Goal: Information Seeking & Learning: Find specific fact

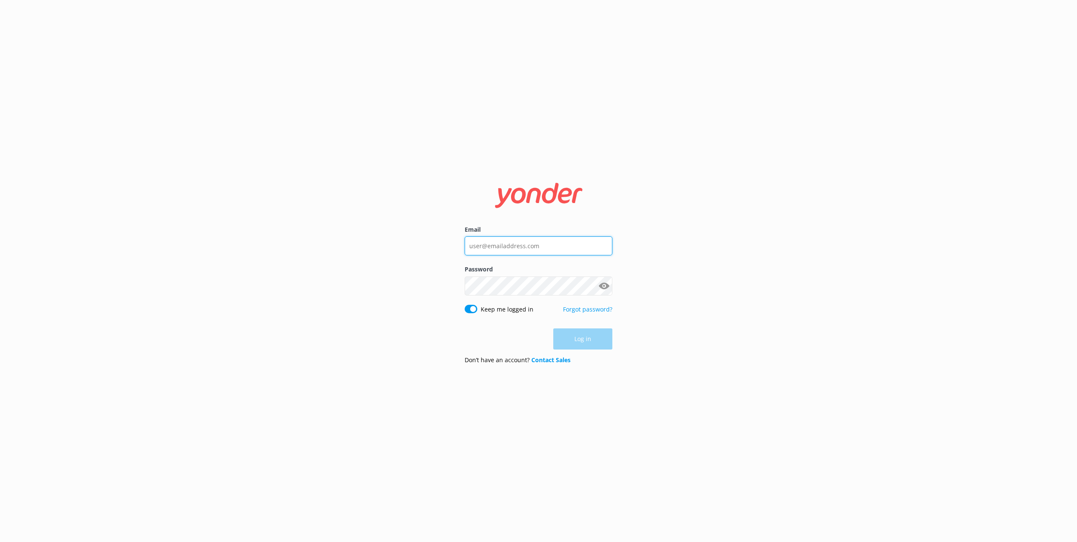
type input "[PERSON_NAME][EMAIL_ADDRESS][DOMAIN_NAME]"
click at [580, 342] on div "Log in" at bounding box center [539, 338] width 148 height 21
click at [587, 339] on button "Log in" at bounding box center [582, 339] width 59 height 21
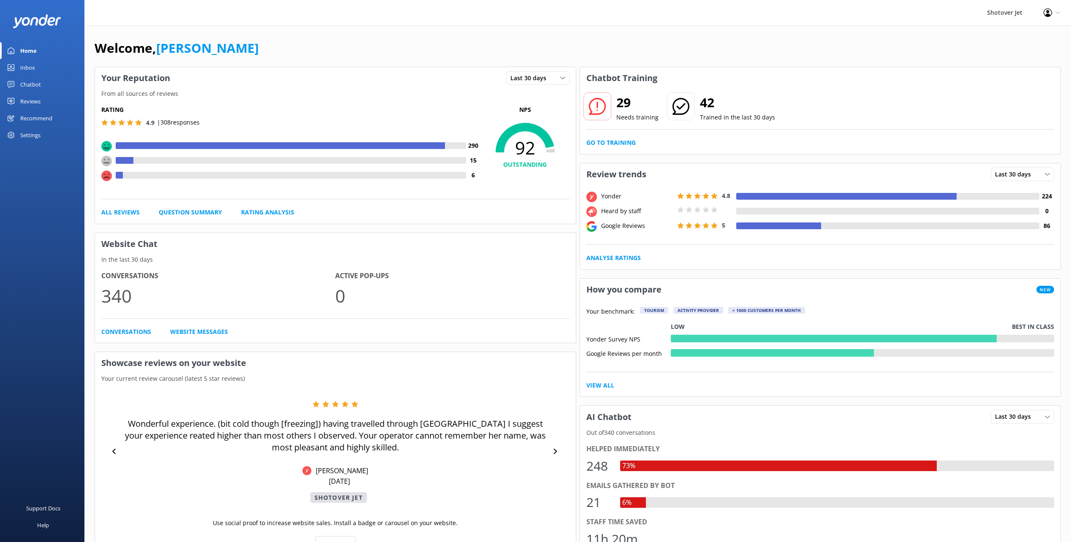
click at [27, 82] on div "Chatbot" at bounding box center [30, 84] width 21 height 17
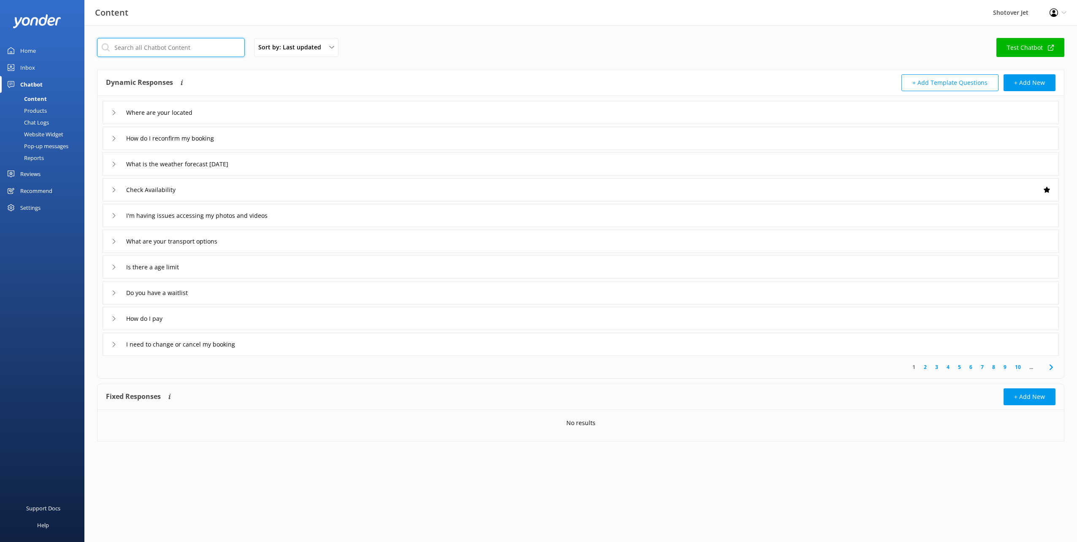
click at [164, 50] on input "text" at bounding box center [171, 47] width 148 height 19
click at [404, 38] on div "Sort by: Last updated Title (A-Z) Last updated Test Chatbot" at bounding box center [580, 50] width 967 height 24
click at [115, 317] on icon at bounding box center [113, 318] width 5 height 5
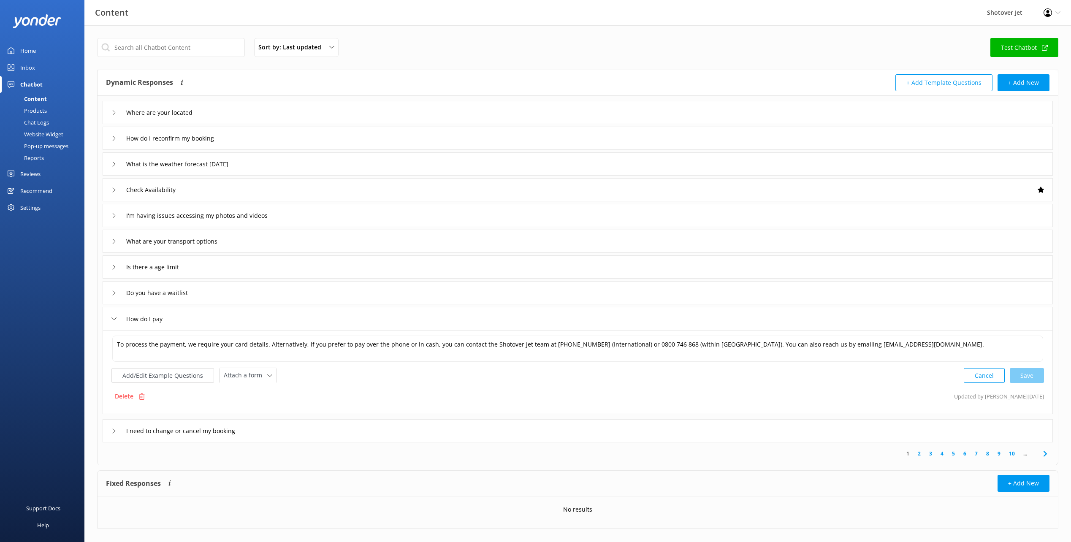
click at [115, 317] on icon at bounding box center [113, 318] width 5 height 5
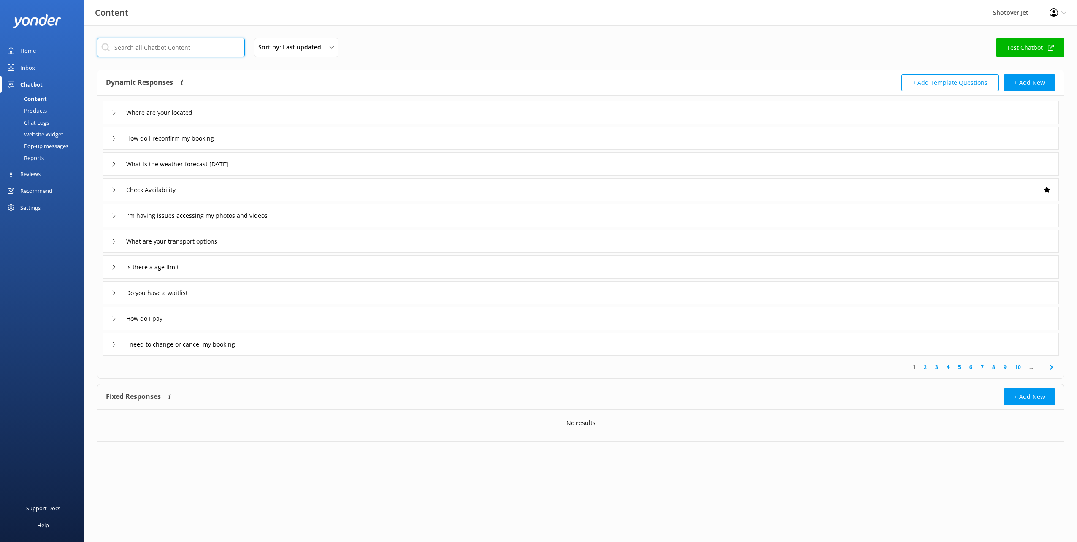
click at [126, 48] on input "text" at bounding box center [171, 47] width 148 height 19
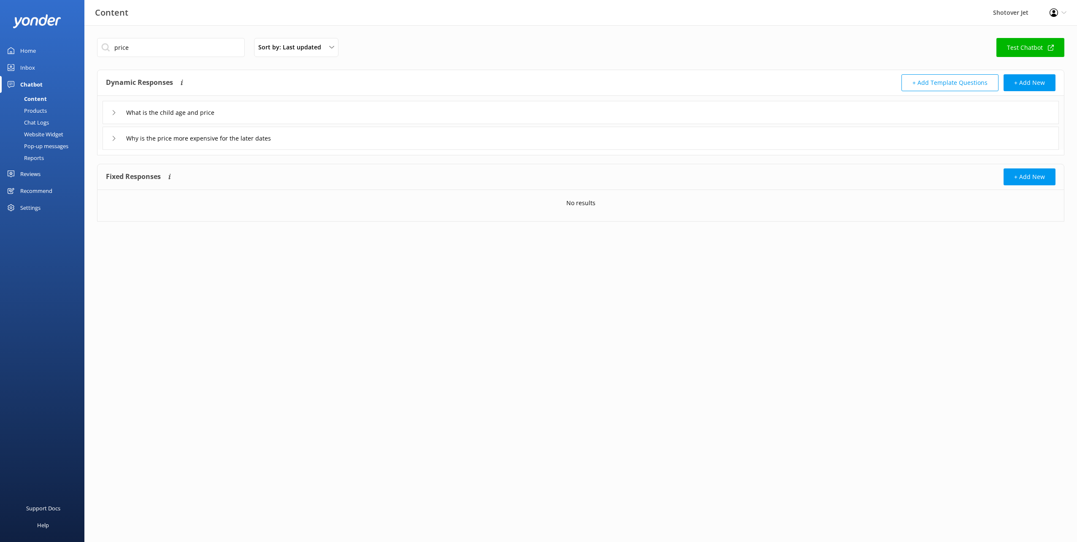
click at [109, 115] on div "What is the child age and price" at bounding box center [581, 112] width 956 height 23
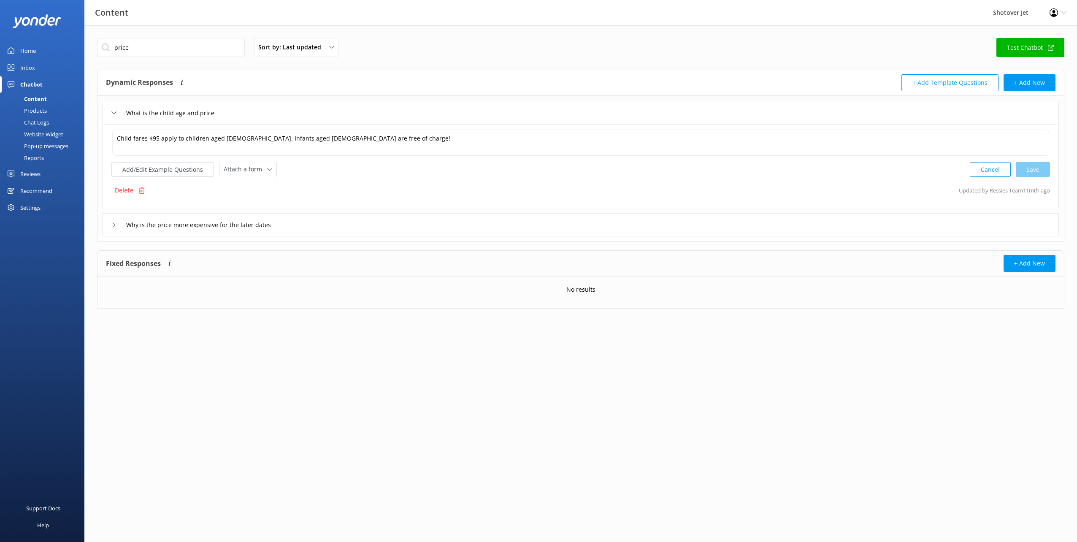
click at [111, 223] on div "Why is the price more expensive for the later dates" at bounding box center [581, 224] width 956 height 23
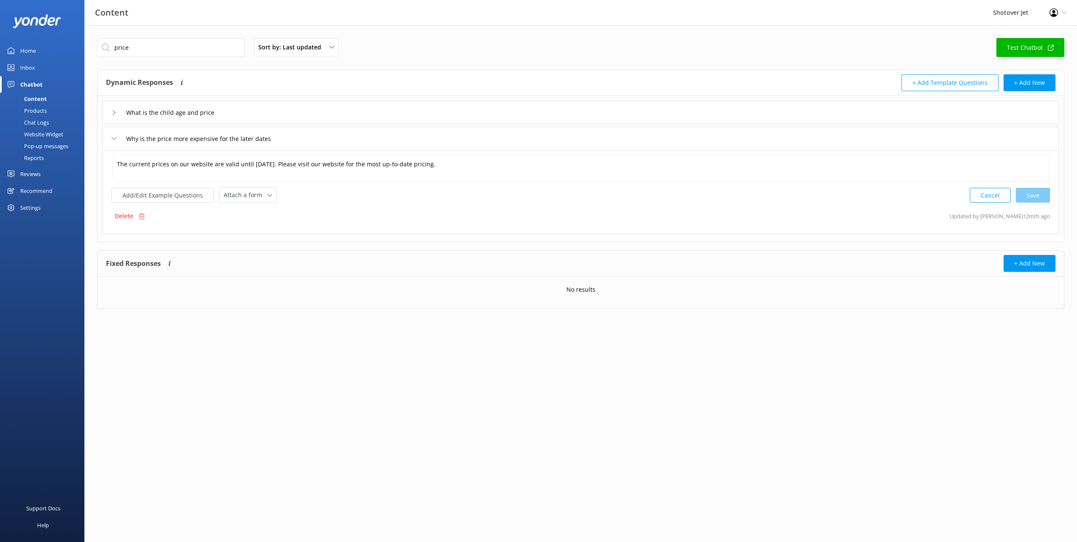
click at [110, 112] on div "What is the child age and price" at bounding box center [581, 112] width 956 height 23
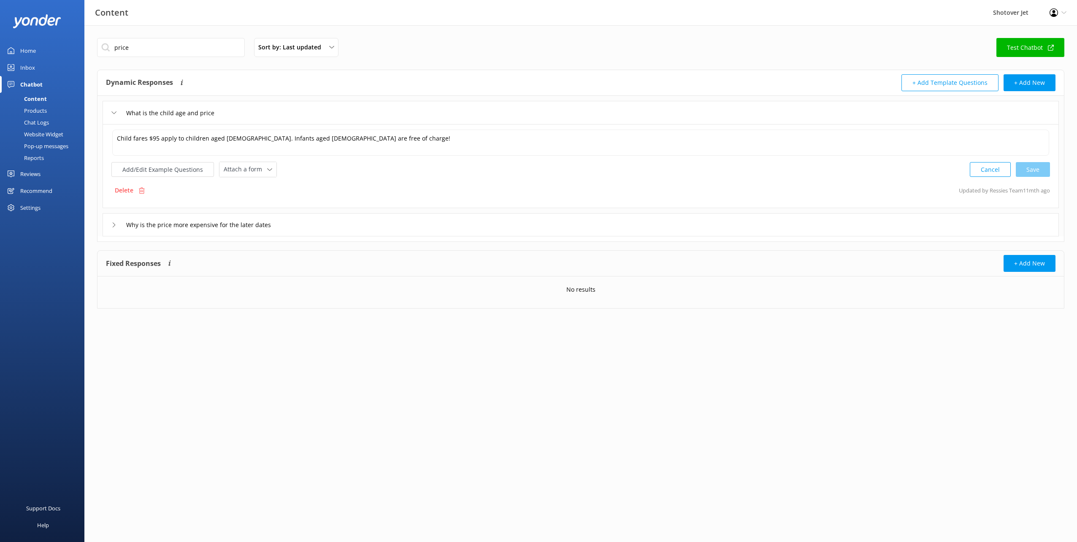
click at [110, 112] on div "What is the child age and price" at bounding box center [581, 112] width 956 height 23
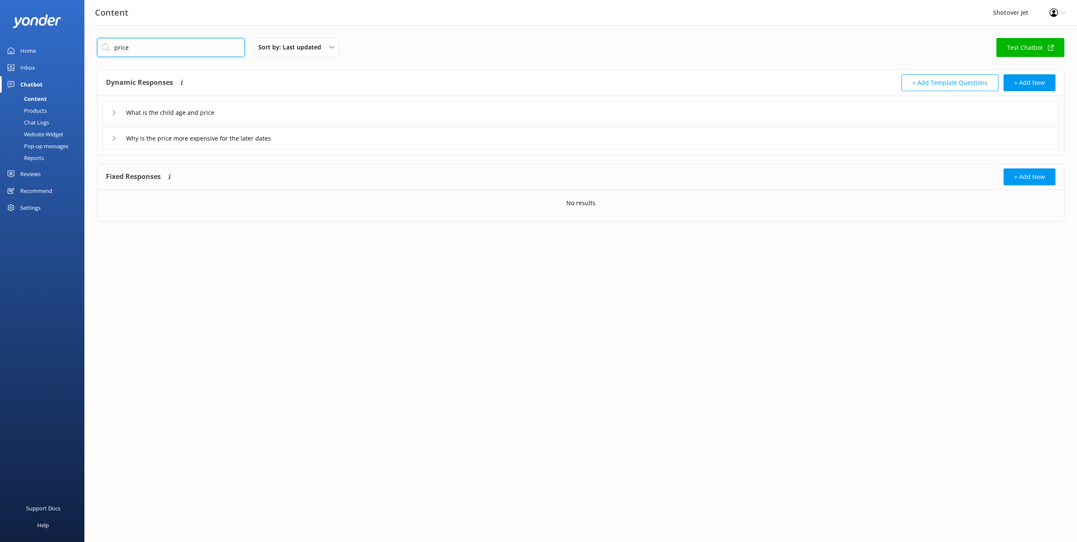
drag, startPoint x: 127, startPoint y: 50, endPoint x: 111, endPoint y: 46, distance: 16.6
click at [112, 49] on input "price" at bounding box center [171, 47] width 148 height 19
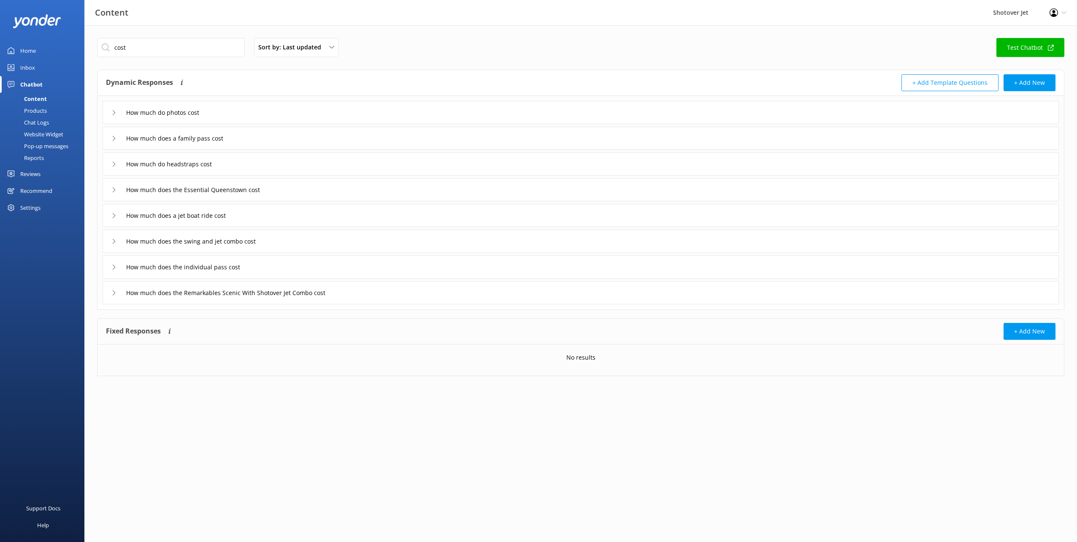
click at [113, 137] on icon at bounding box center [113, 138] width 5 height 5
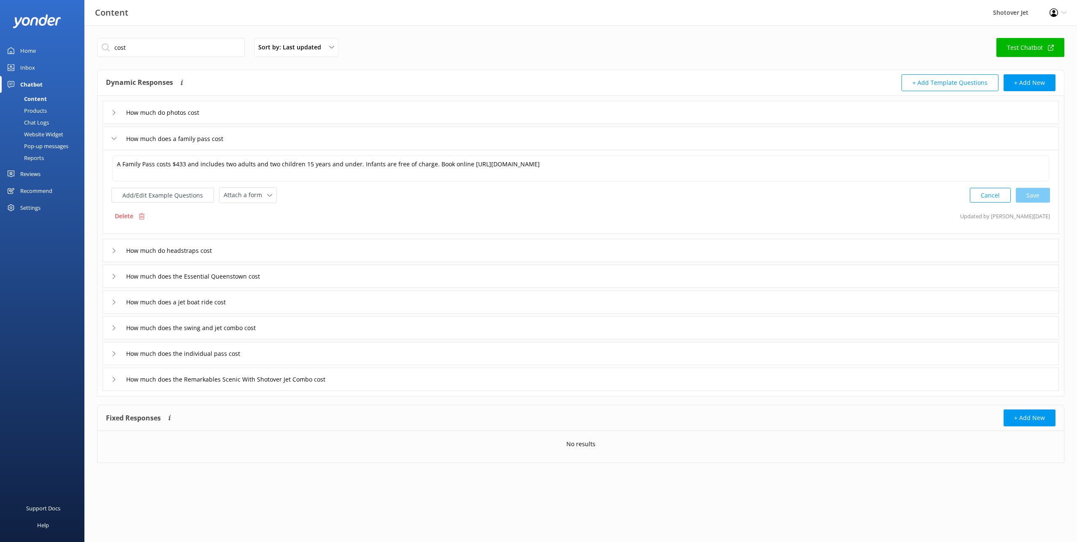
click at [113, 137] on icon at bounding box center [113, 138] width 5 height 5
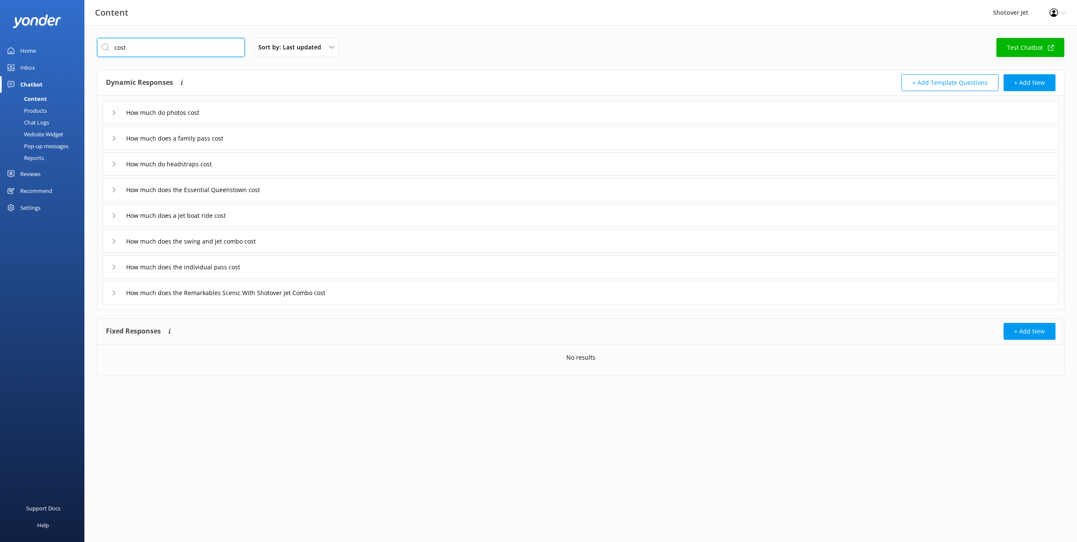
drag, startPoint x: 134, startPoint y: 41, endPoint x: 96, endPoint y: 39, distance: 37.6
click at [95, 41] on div "cost Sort by: Last updated Title (A-Z) Last updated Test Chatbot Dynamic Respon…" at bounding box center [580, 213] width 993 height 376
type input "how much"
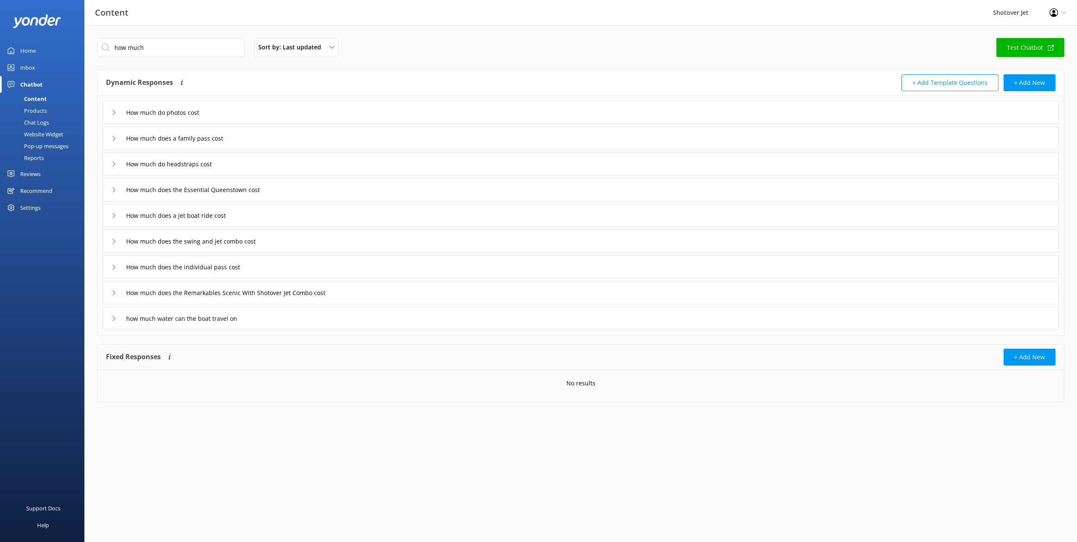
click at [113, 143] on div "How much does a family pass cost" at bounding box center [170, 138] width 118 height 14
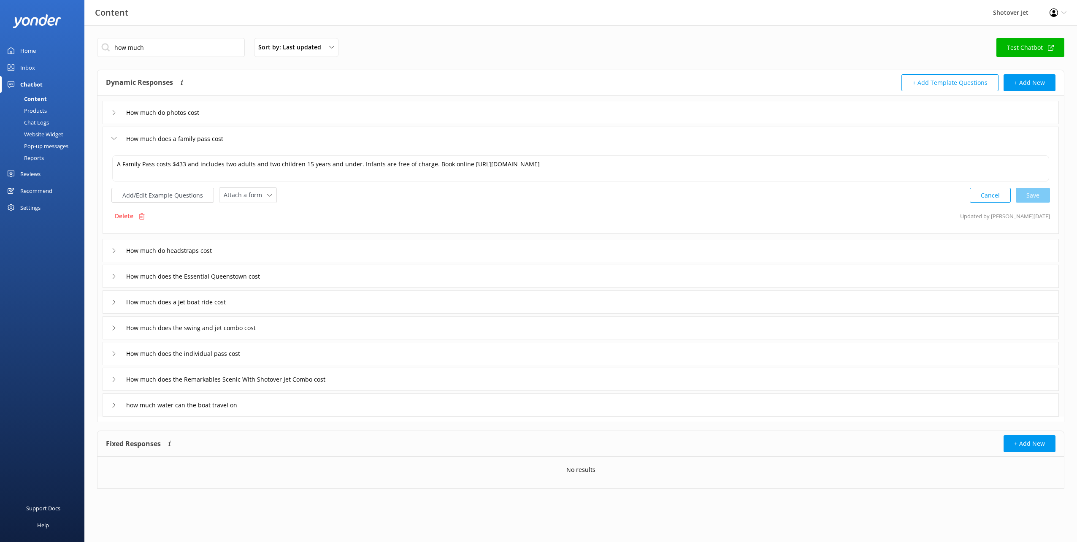
click at [113, 143] on div "How much does a family pass cost" at bounding box center [170, 139] width 118 height 14
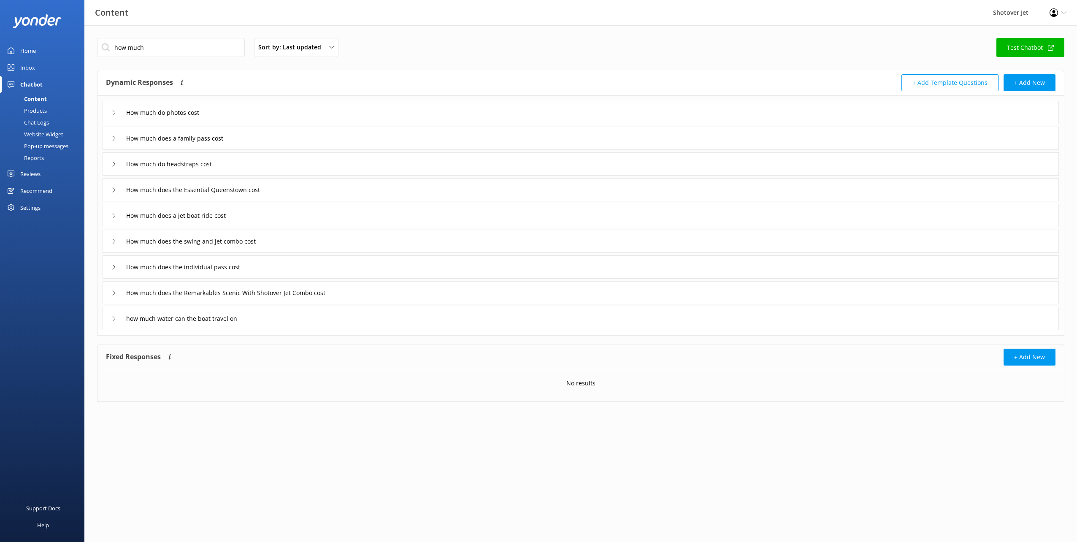
click at [116, 265] on icon at bounding box center [113, 267] width 5 height 5
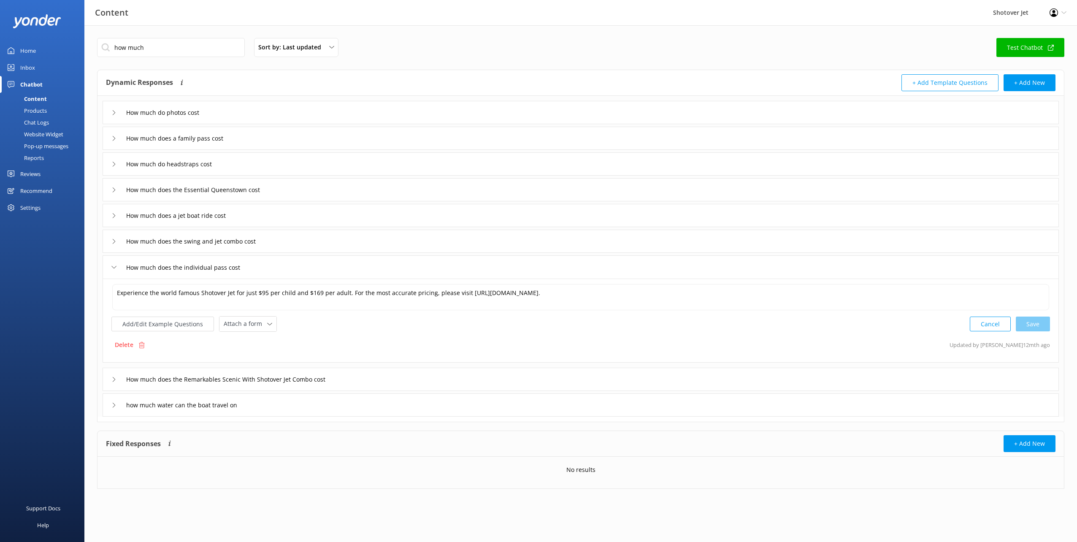
click at [115, 265] on icon at bounding box center [113, 267] width 5 height 5
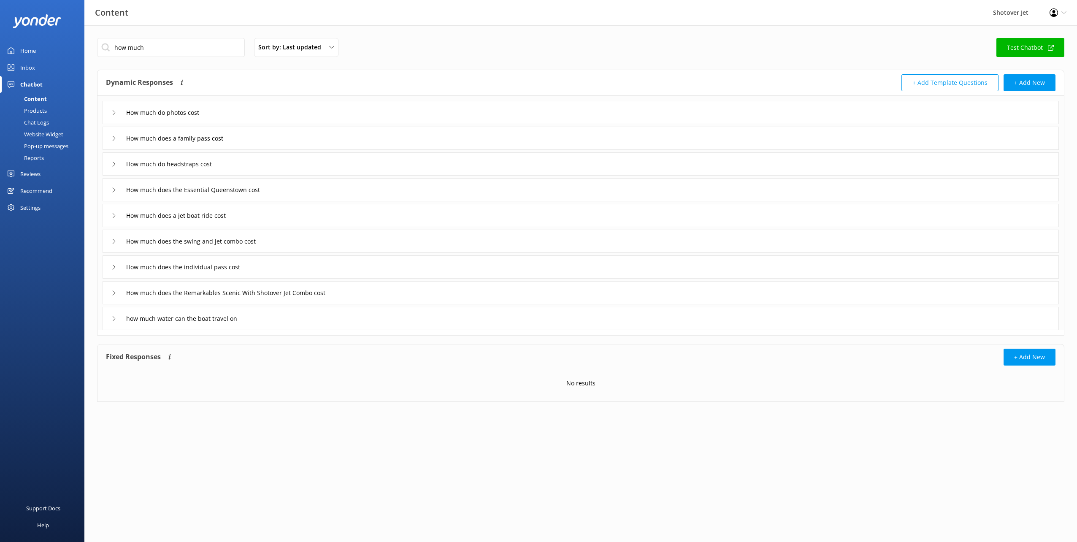
click at [110, 192] on div "How much does the Essential Queenstown cost" at bounding box center [581, 189] width 956 height 23
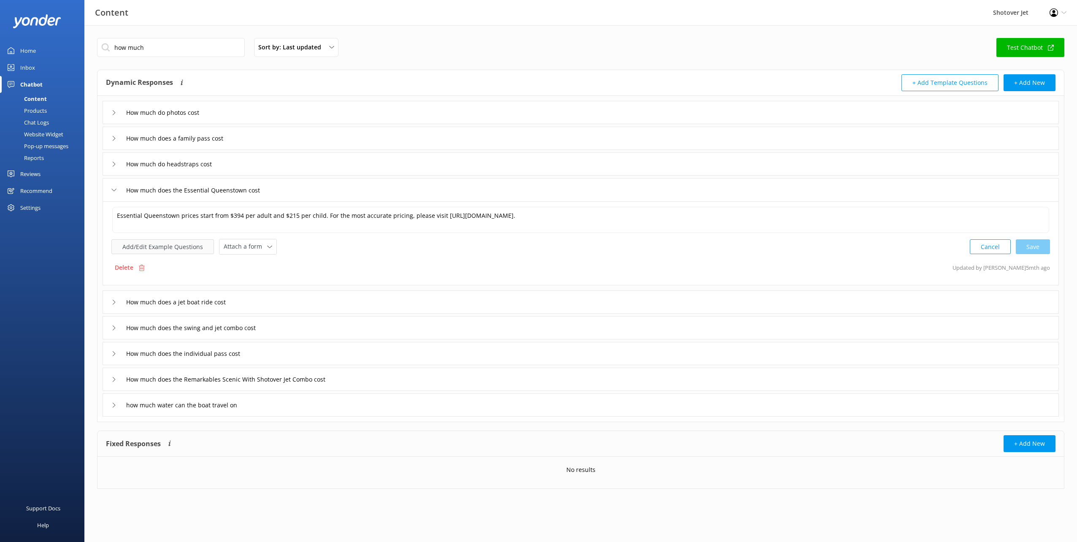
click at [153, 249] on button "Add/Edit Example Questions" at bounding box center [162, 246] width 103 height 15
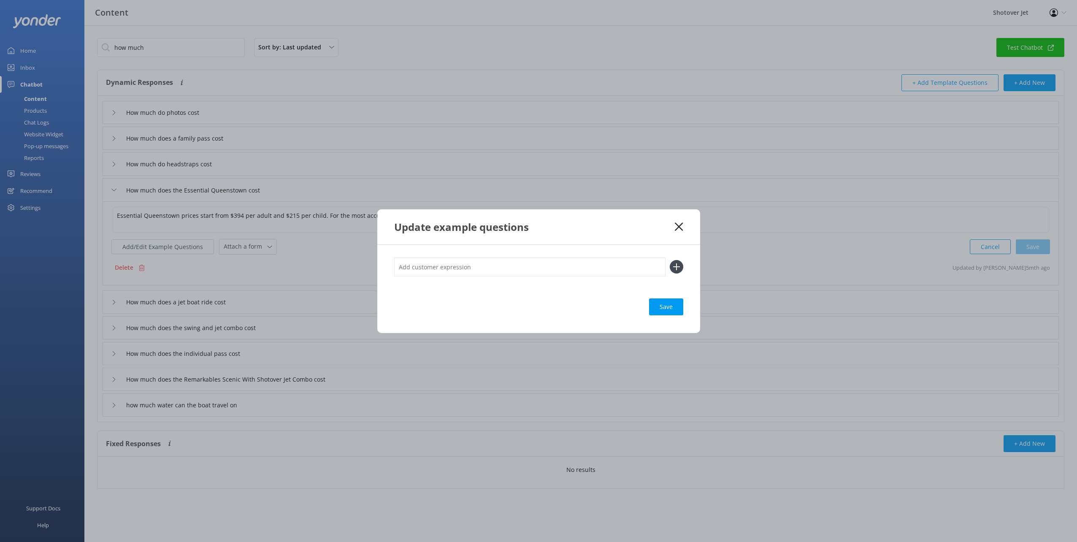
click at [681, 230] on icon at bounding box center [679, 226] width 8 height 8
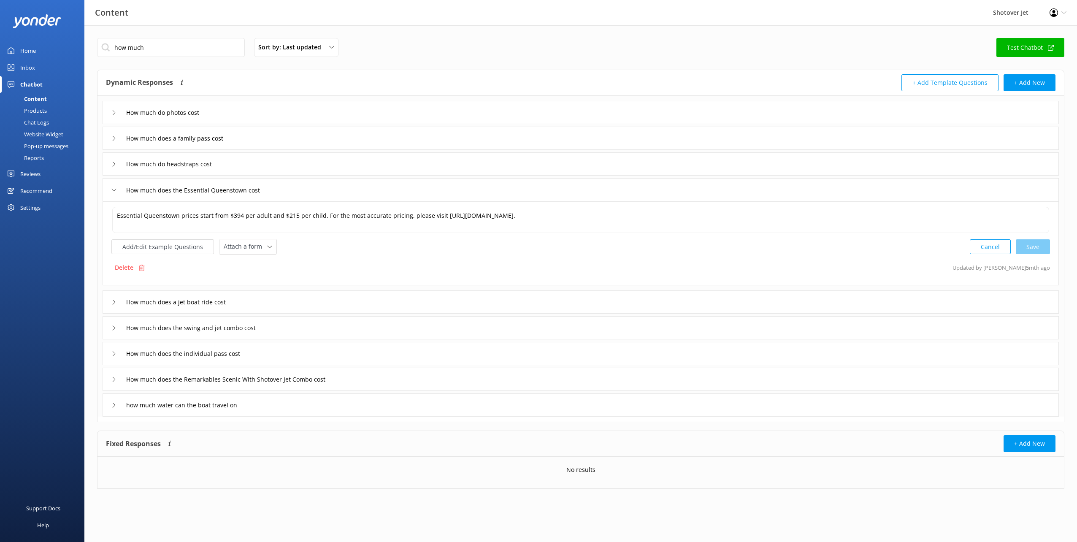
click at [115, 192] on icon at bounding box center [113, 189] width 5 height 5
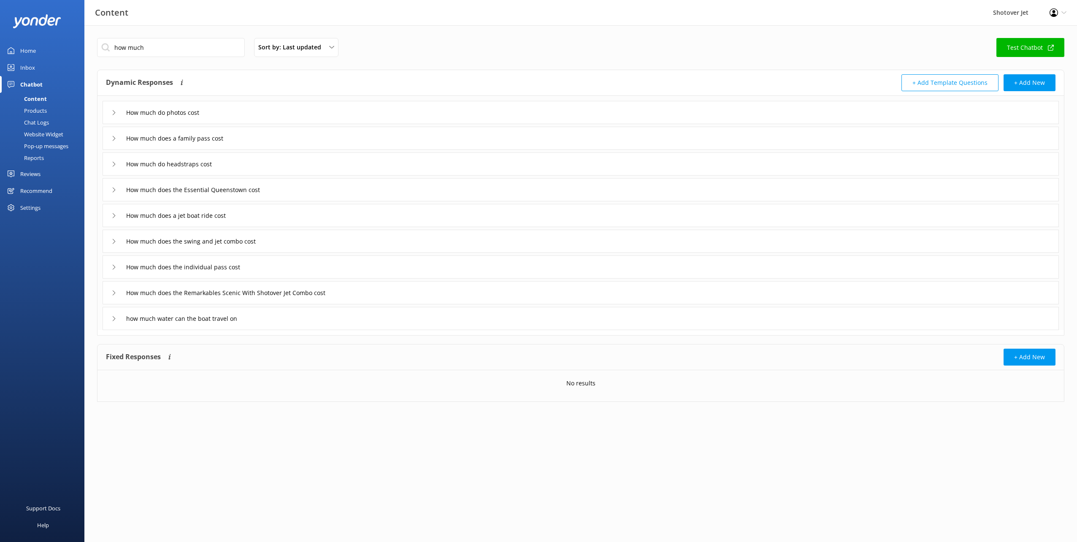
click at [118, 211] on div "How much does a jet boat ride cost" at bounding box center [173, 215] width 125 height 14
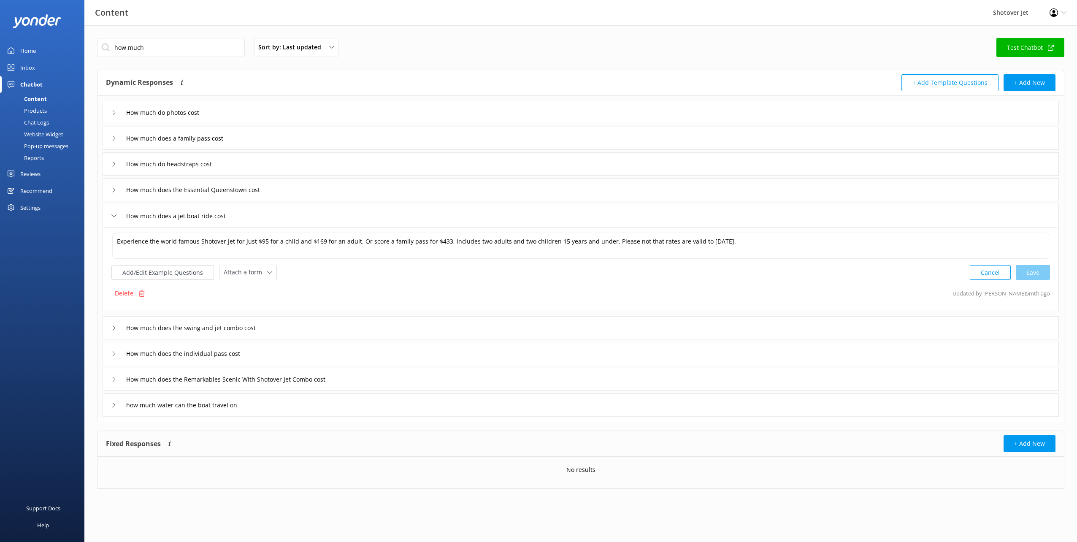
click at [113, 212] on div "How much does a jet boat ride cost" at bounding box center [173, 216] width 125 height 14
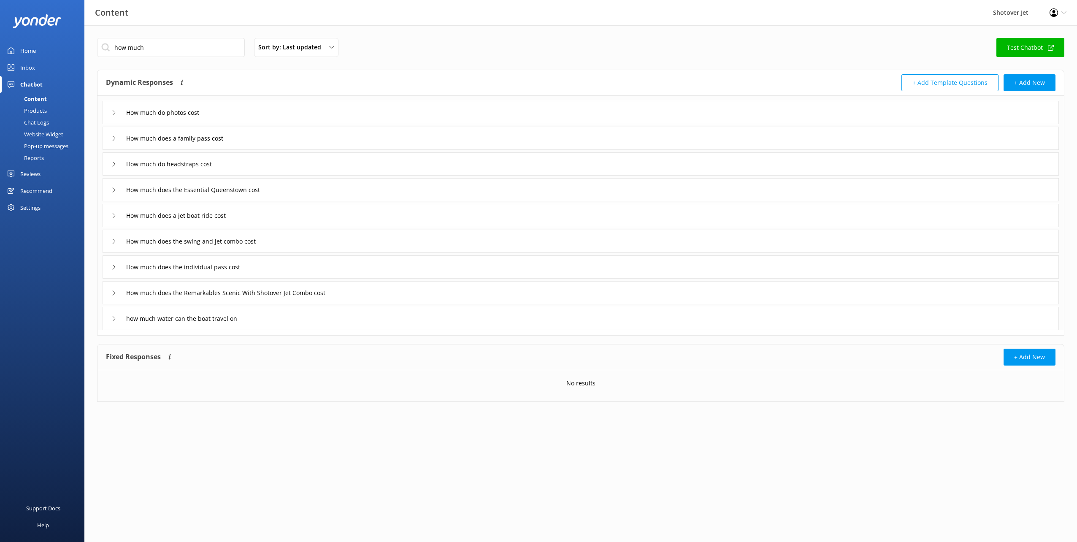
click at [114, 244] on div "How much does the swing and jet combo cost" at bounding box center [187, 241] width 152 height 14
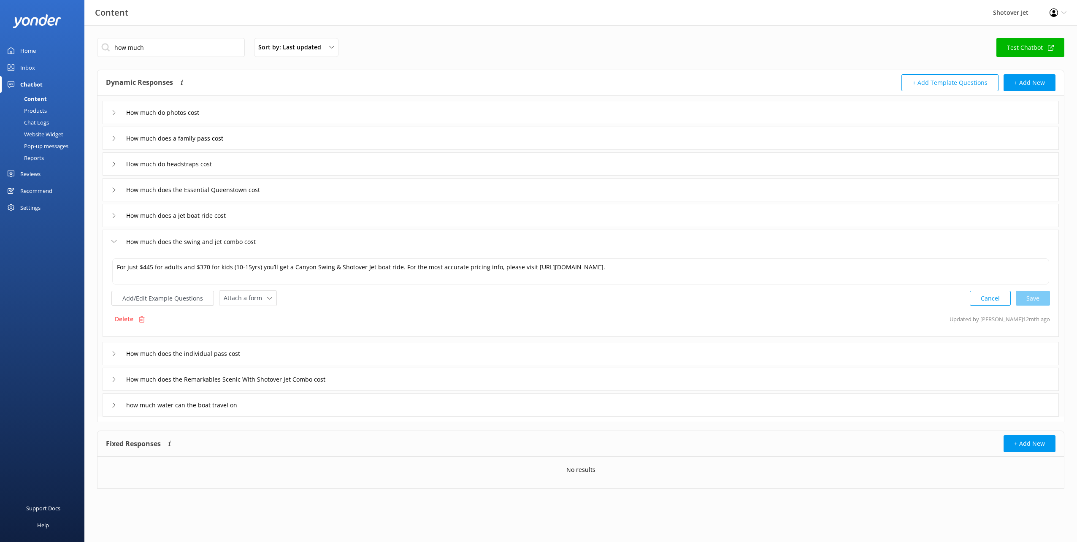
click at [116, 239] on icon at bounding box center [113, 241] width 5 height 5
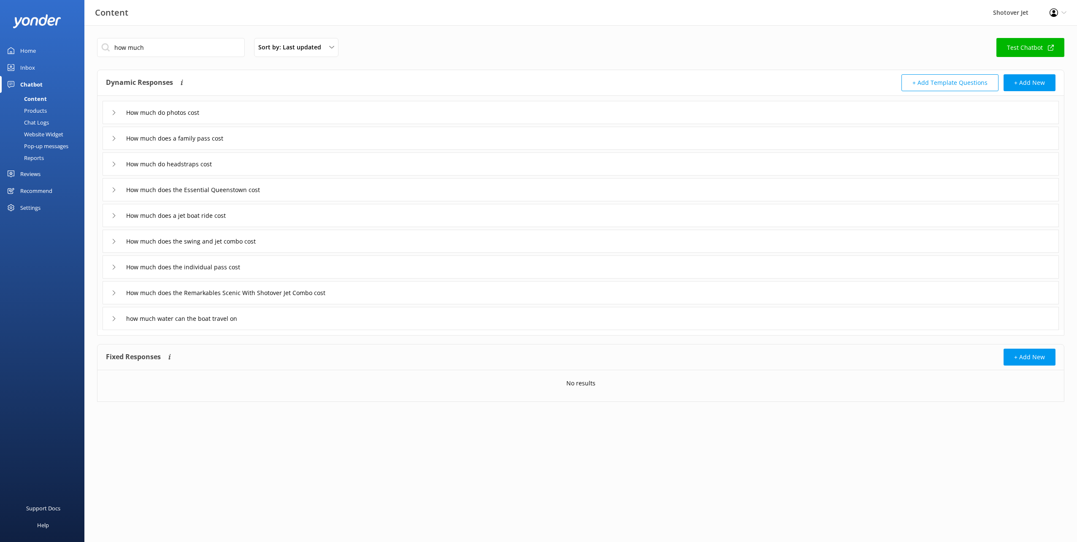
click at [117, 266] on div "How much does the individual pass cost" at bounding box center [180, 267] width 138 height 14
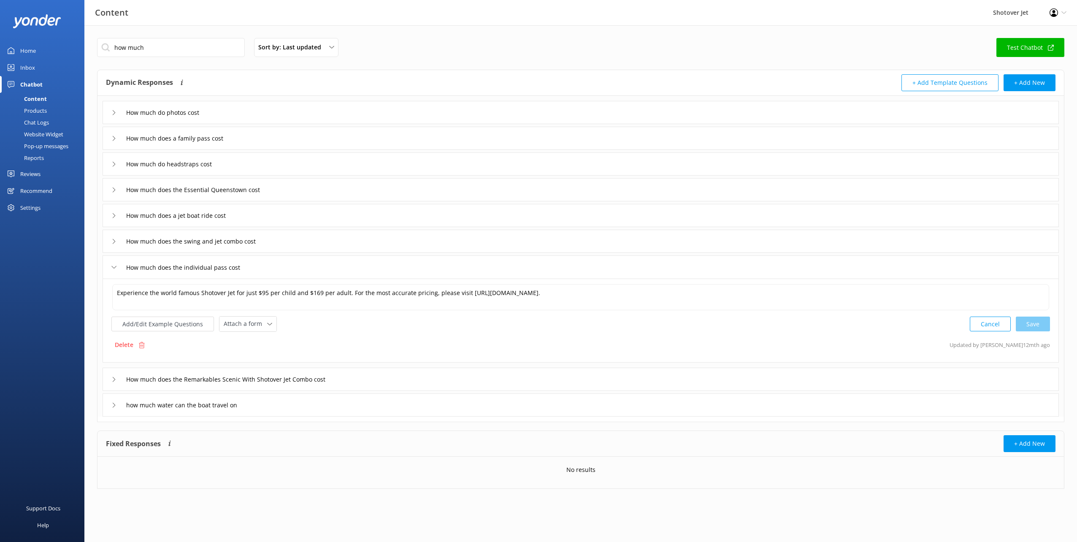
click at [117, 266] on div "How much does the individual pass cost" at bounding box center [180, 267] width 138 height 14
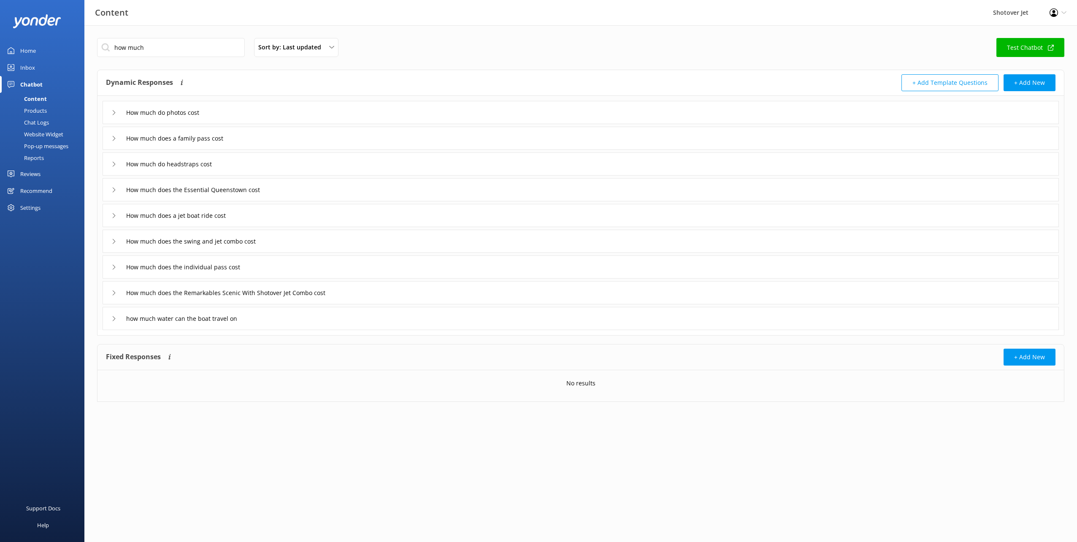
click at [115, 289] on div "How much does the Remarkables Scenic With Shotover Jet Combo cost" at bounding box center [226, 293] width 230 height 14
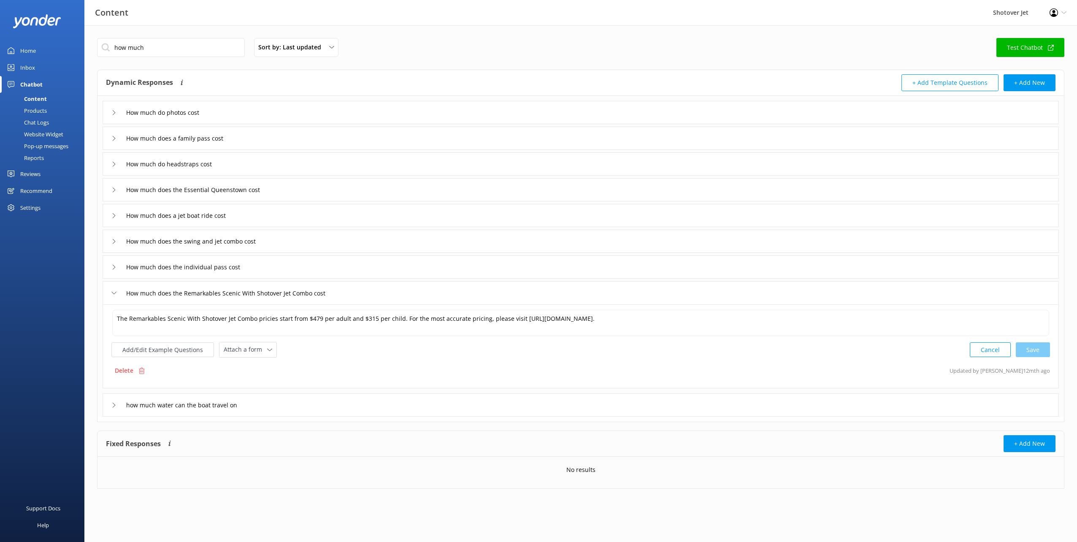
click at [115, 289] on div "How much does the Remarkables Scenic With Shotover Jet Combo cost" at bounding box center [226, 293] width 230 height 14
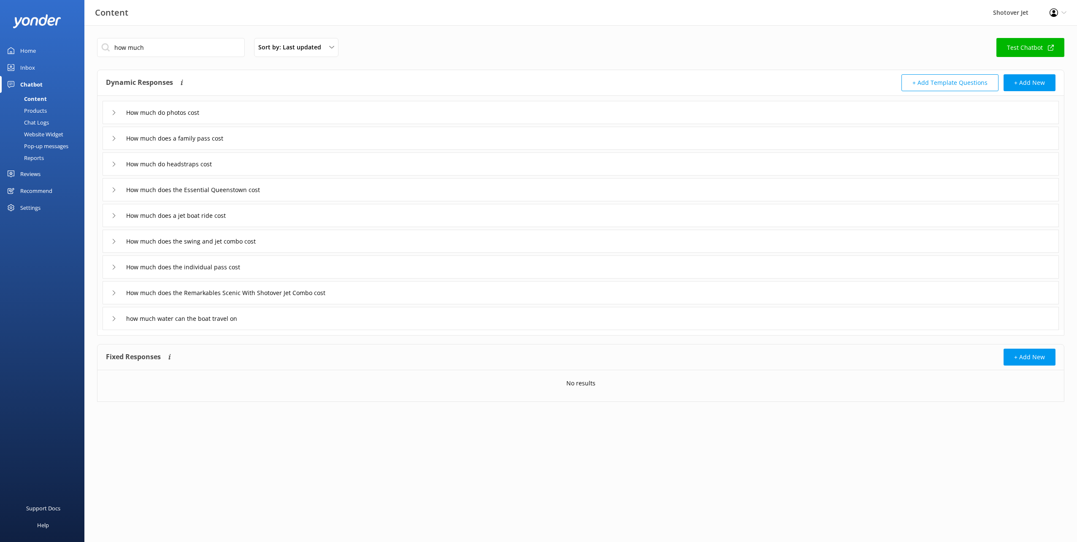
drag, startPoint x: 189, startPoint y: 536, endPoint x: 189, endPoint y: 541, distance: 5.1
click at [189, 541] on html "Content Shotover Jet Profile Settings Logout Home Inbox Chatbot Content Product…" at bounding box center [538, 271] width 1077 height 542
